Goal: Task Accomplishment & Management: Manage account settings

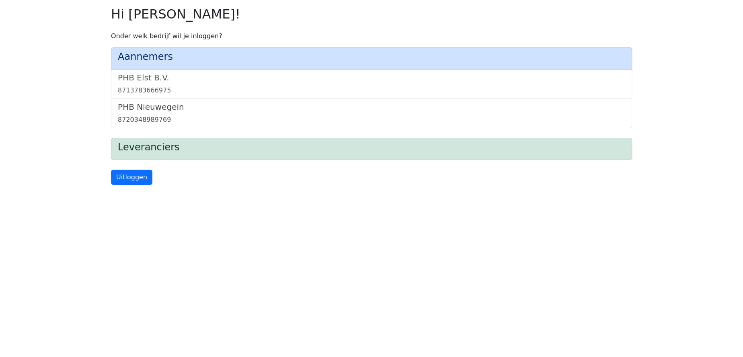
click at [125, 113] on link "PHB Nieuwegein 8720348989769" at bounding box center [371, 113] width 507 height 23
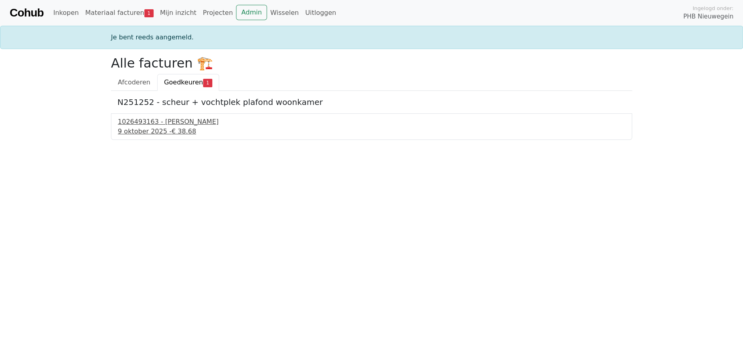
click at [162, 127] on div "[DATE] - € 38.68" at bounding box center [371, 132] width 507 height 10
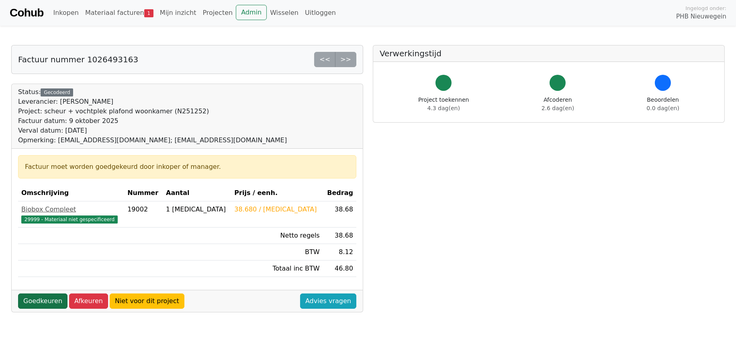
click at [35, 298] on link "Goedkeuren" at bounding box center [42, 300] width 49 height 15
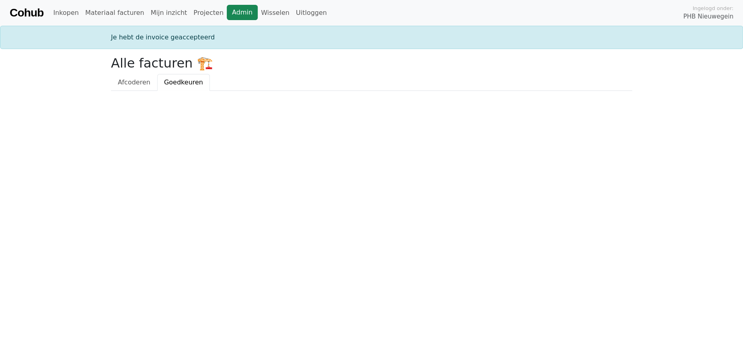
click at [227, 16] on link "Admin" at bounding box center [242, 12] width 31 height 15
